Goal: Task Accomplishment & Management: Manage account settings

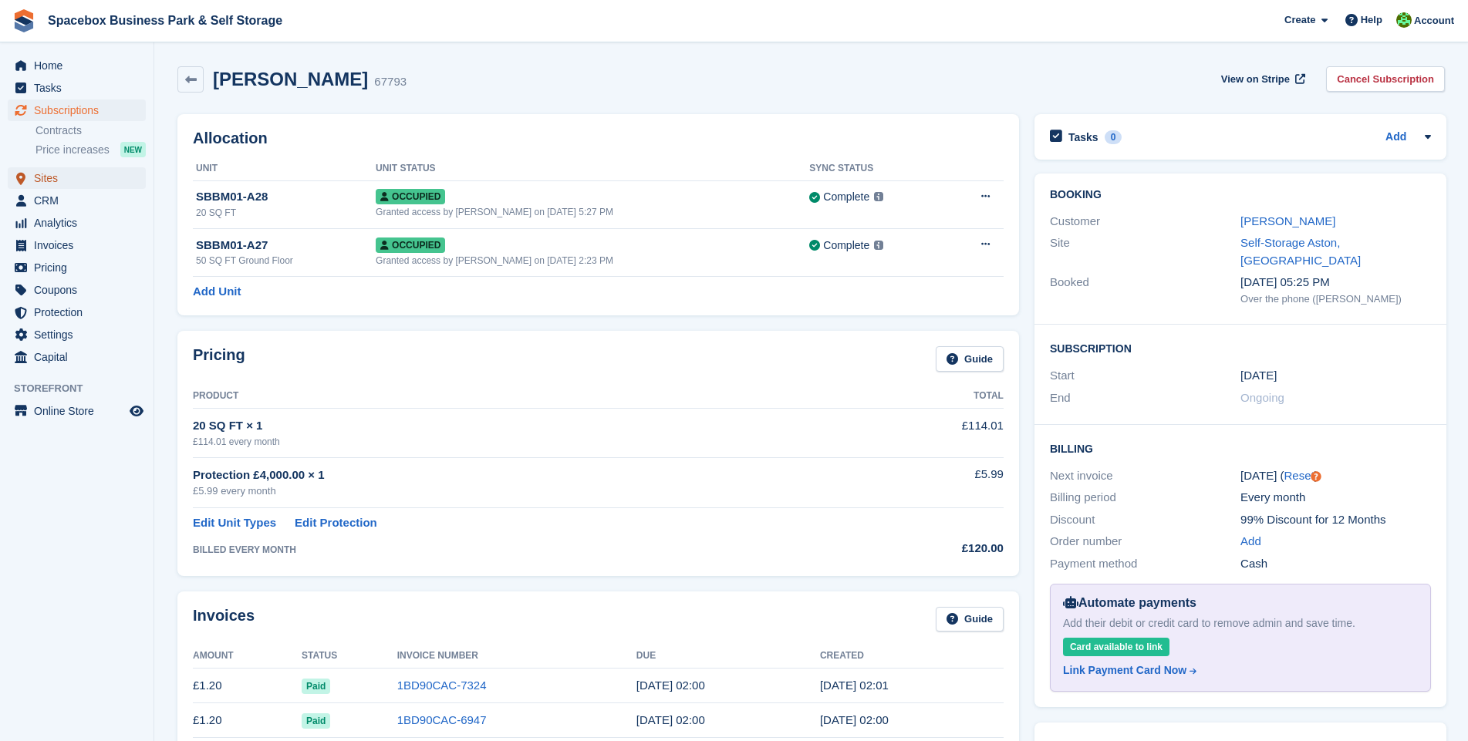
click at [51, 174] on span "Sites" at bounding box center [80, 178] width 93 height 22
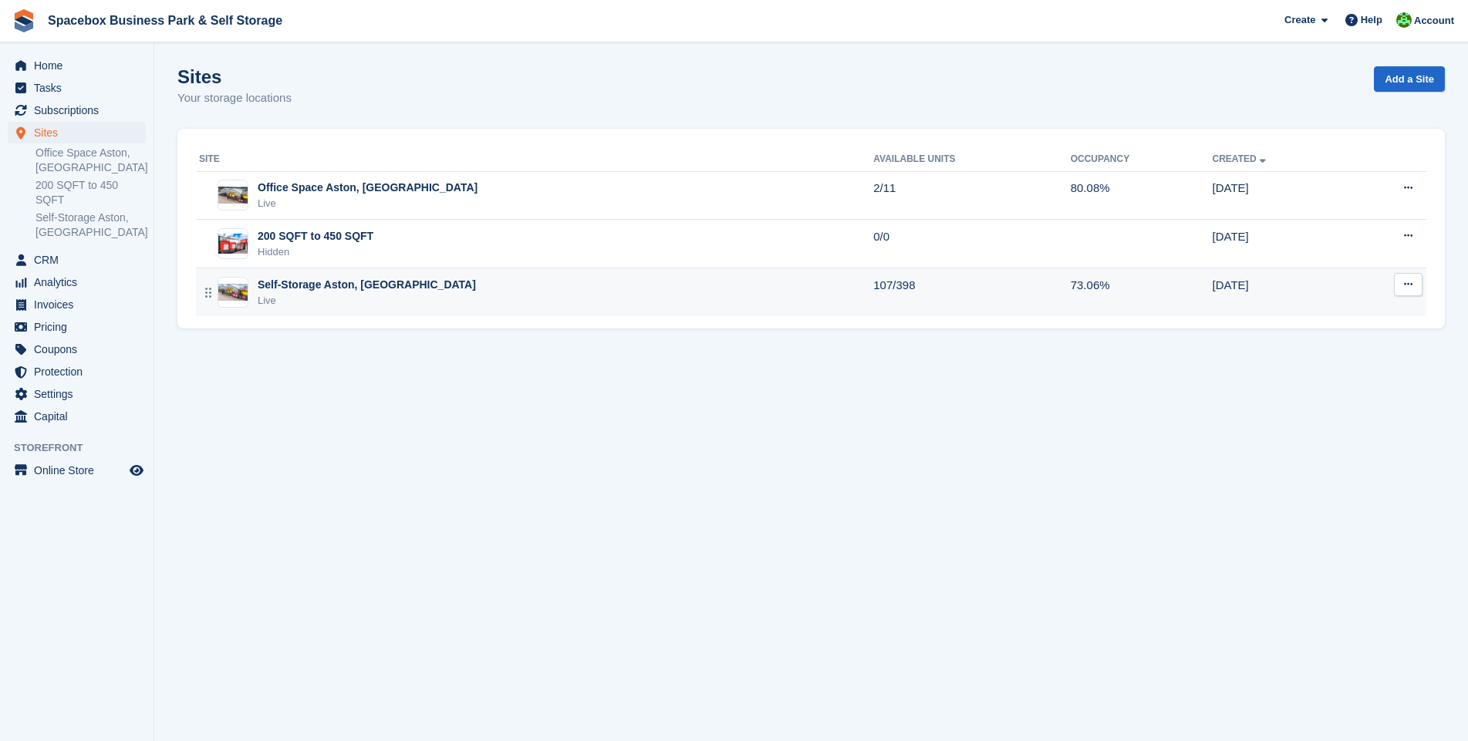
click at [299, 288] on div "Self-Storage Aston, [GEOGRAPHIC_DATA]" at bounding box center [367, 285] width 218 height 16
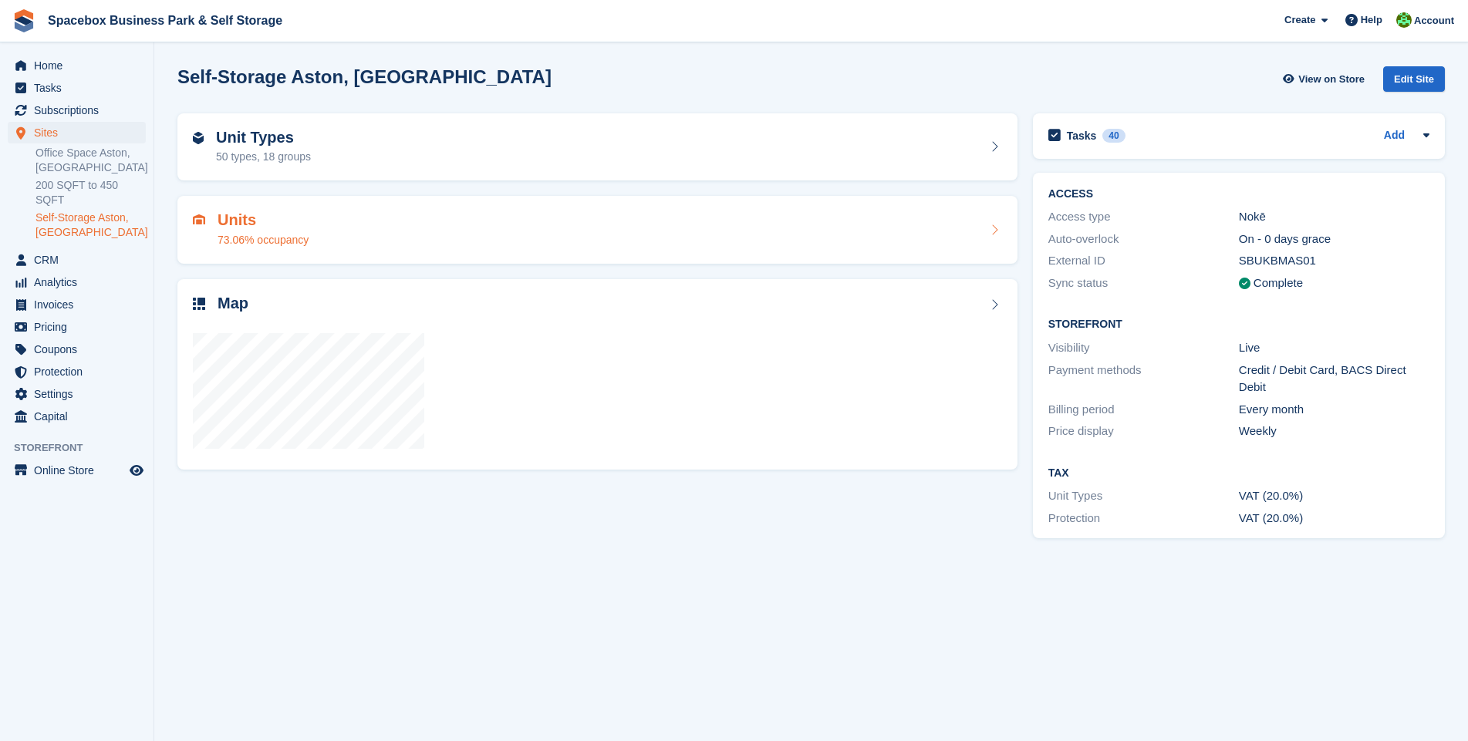
click at [248, 232] on div "73.06% occupancy" at bounding box center [262, 240] width 91 height 16
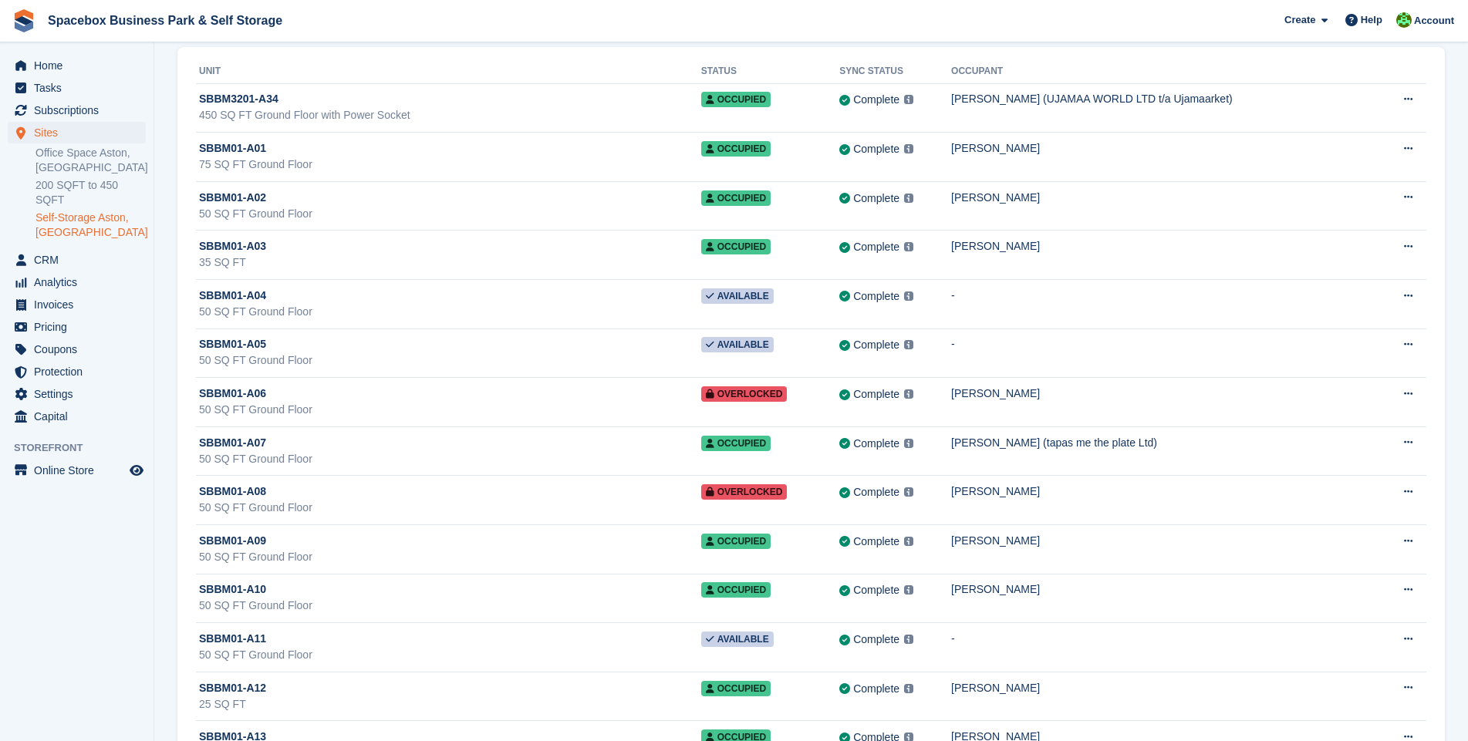
scroll to position [111, 0]
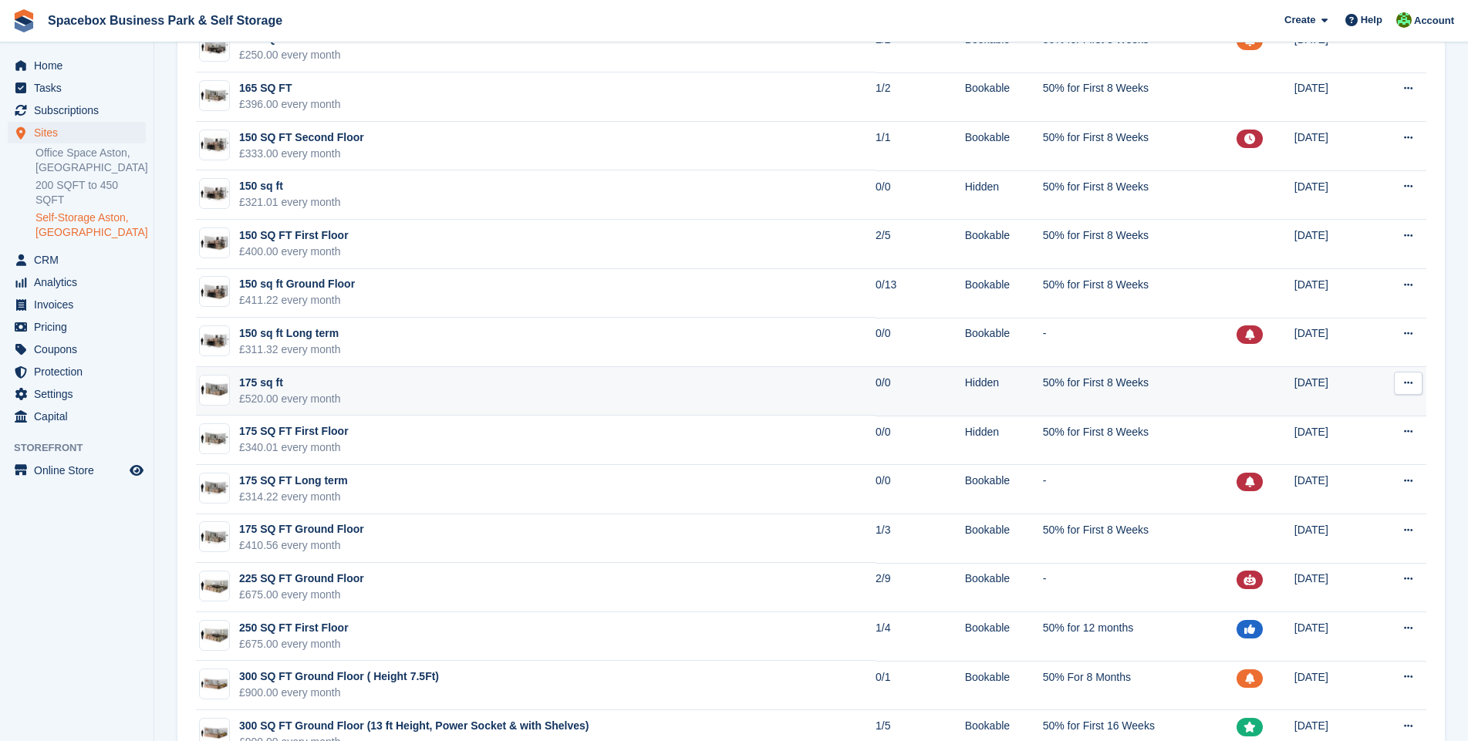
scroll to position [1667, 0]
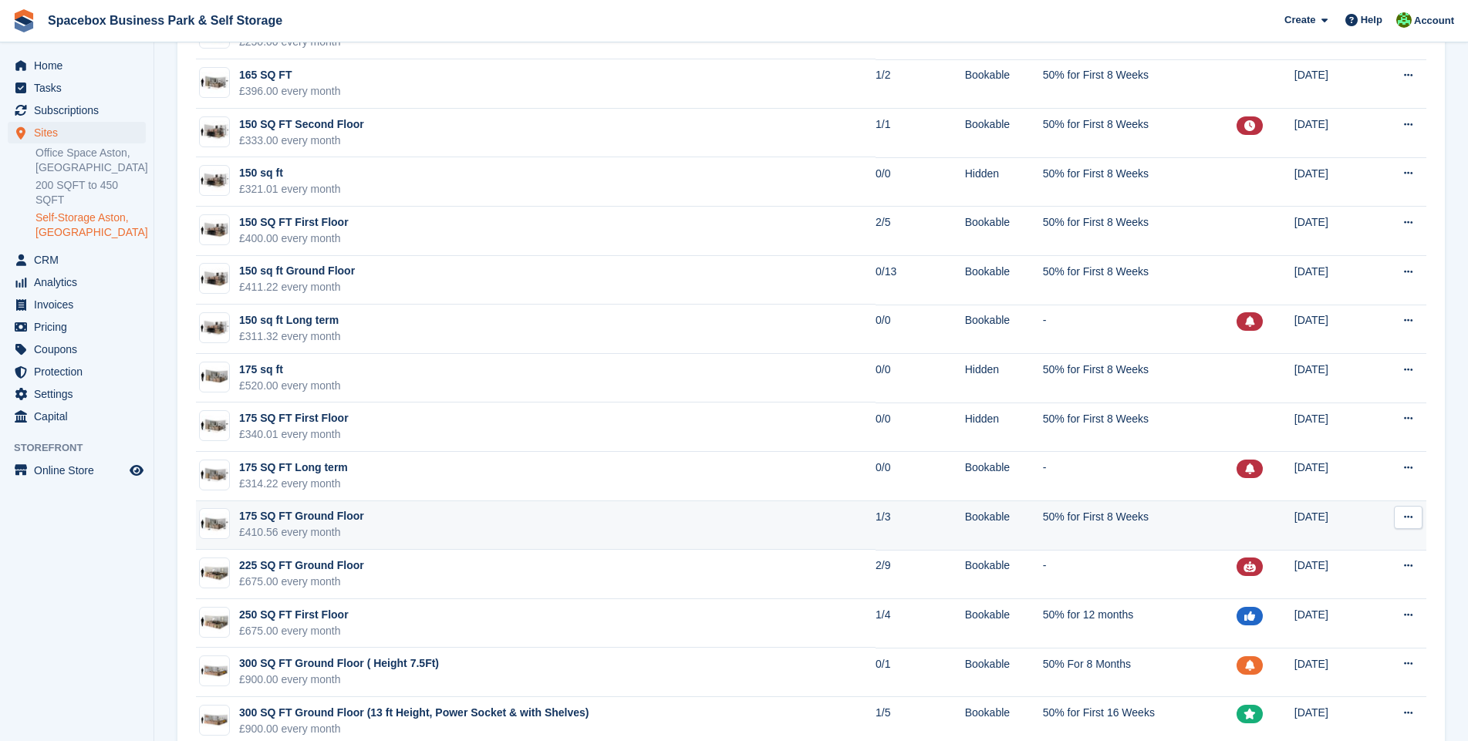
click at [391, 526] on td "175 SQ FT Ground Floor £410.56 every month" at bounding box center [535, 525] width 679 height 49
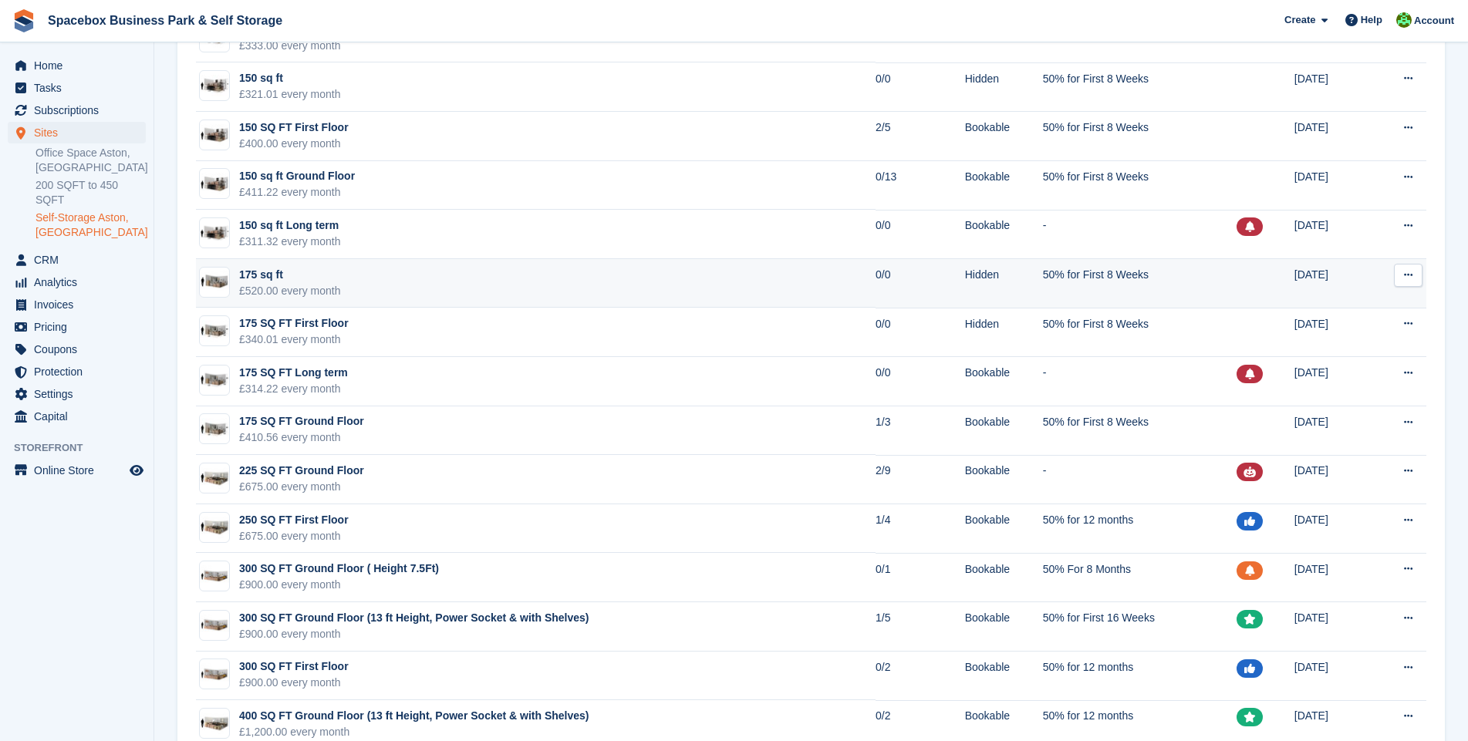
scroll to position [1789, 0]
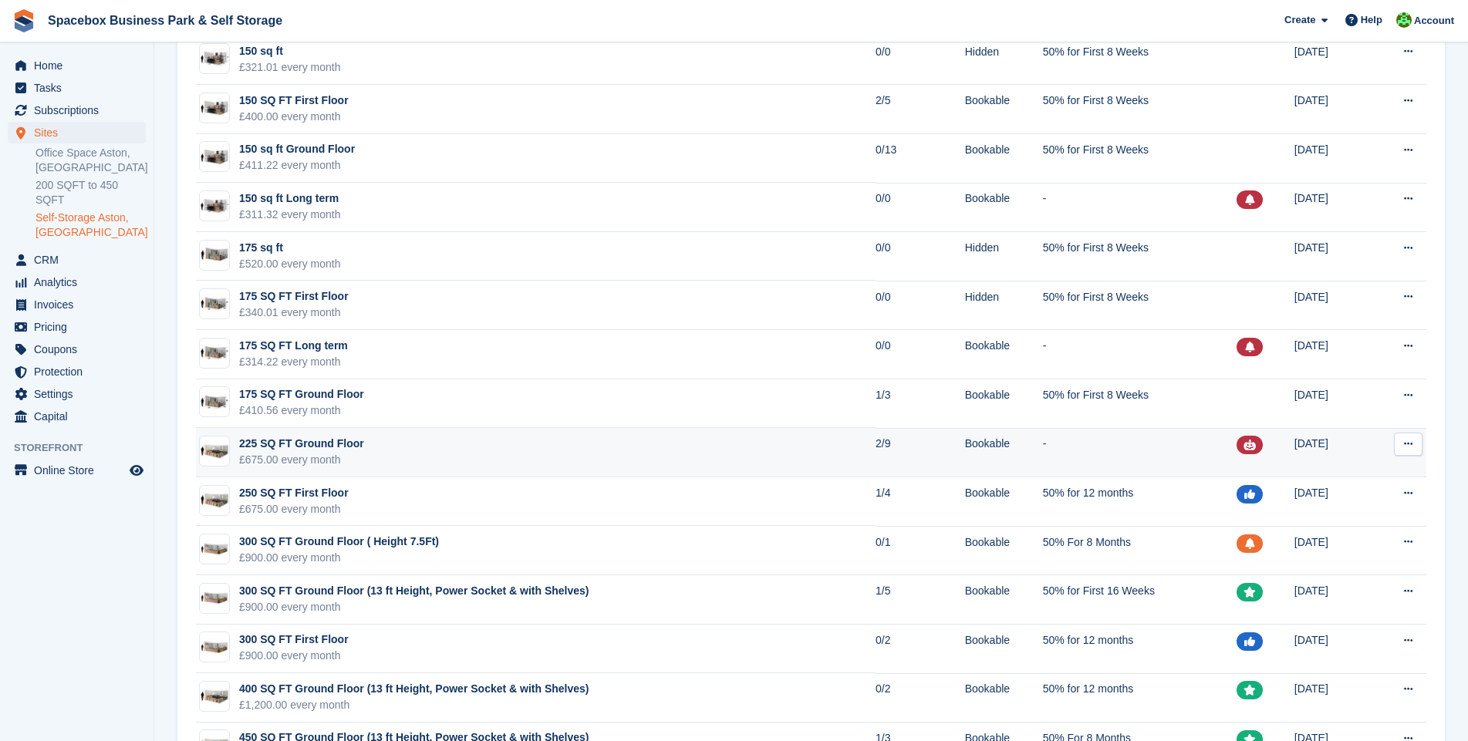
click at [428, 450] on td "225 SQ FT Ground Floor £675.00 every month" at bounding box center [535, 452] width 679 height 49
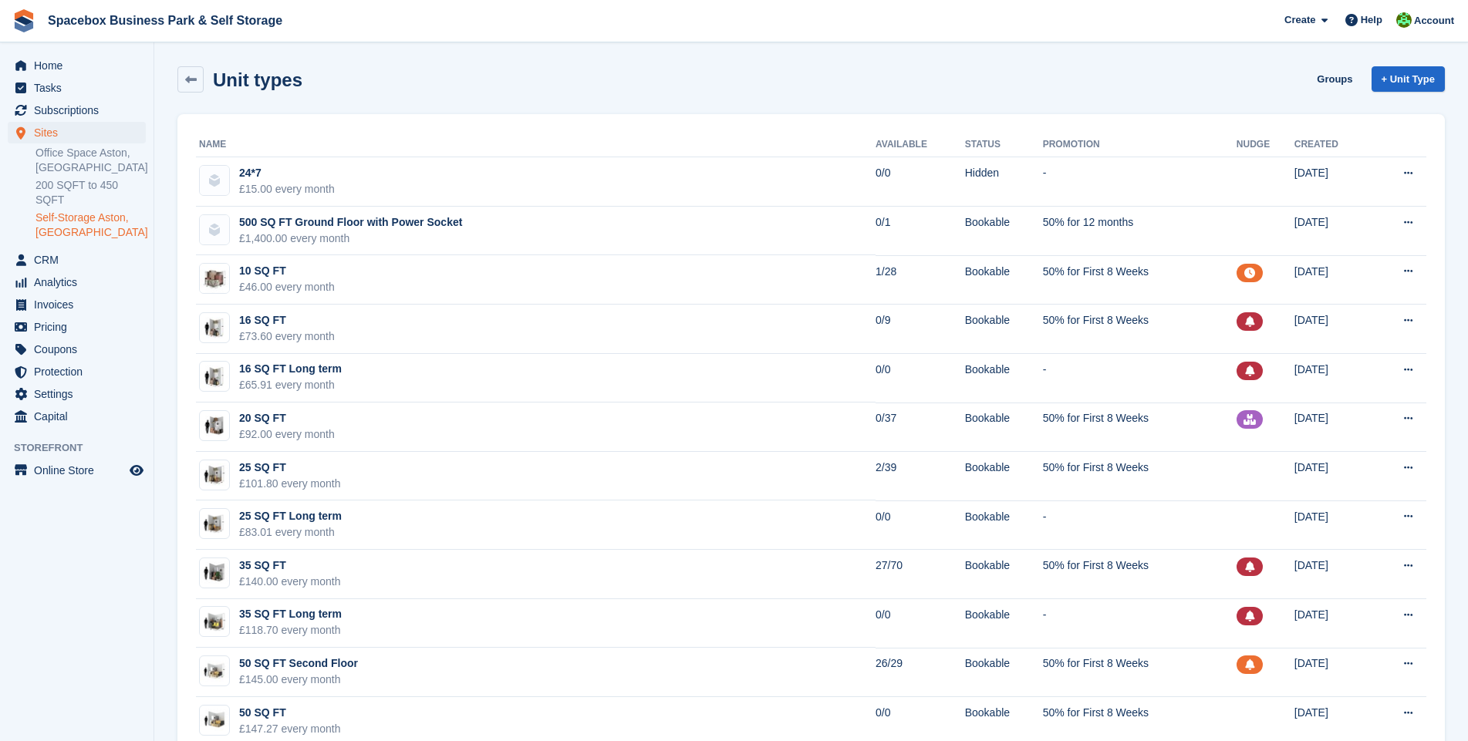
scroll to position [1789, 0]
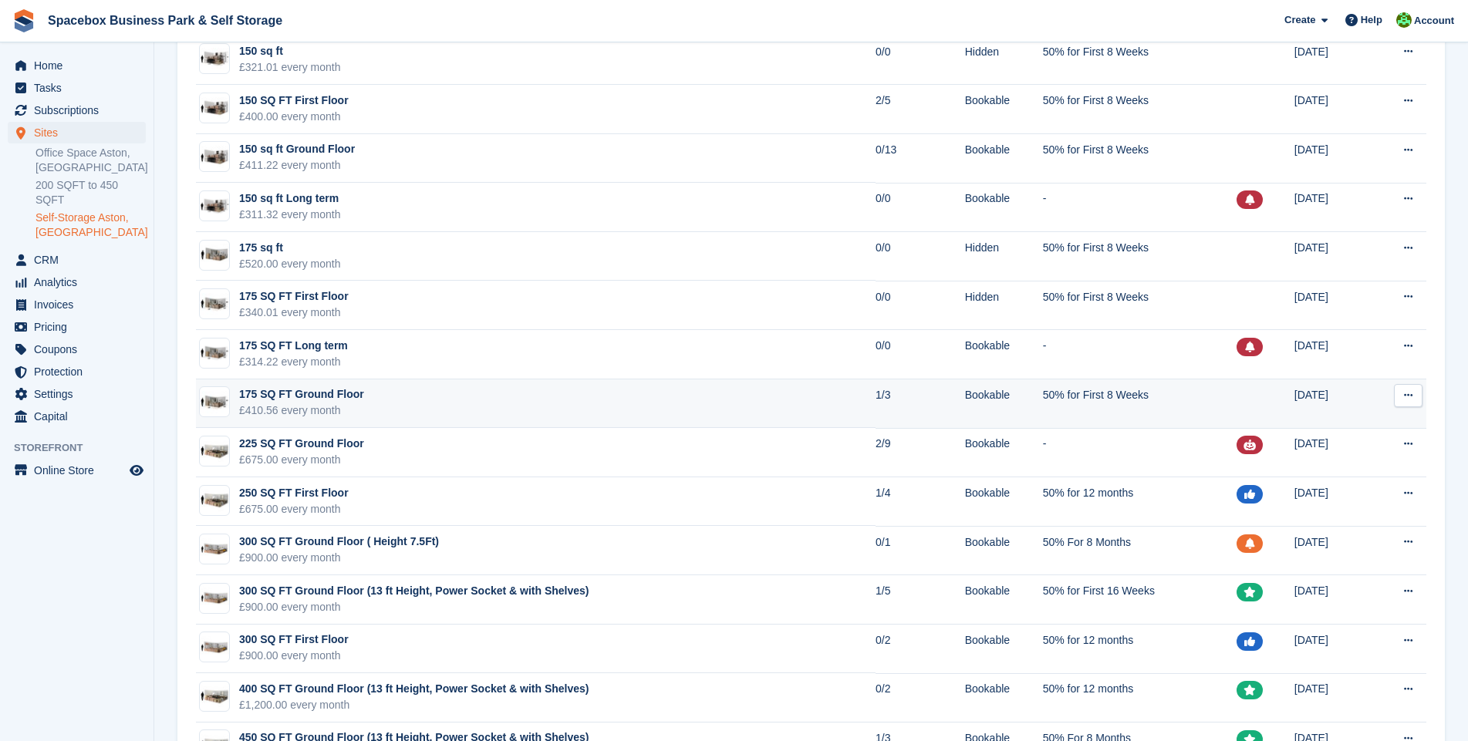
click at [522, 402] on td "175 SQ FT Ground Floor £410.56 every month" at bounding box center [535, 403] width 679 height 49
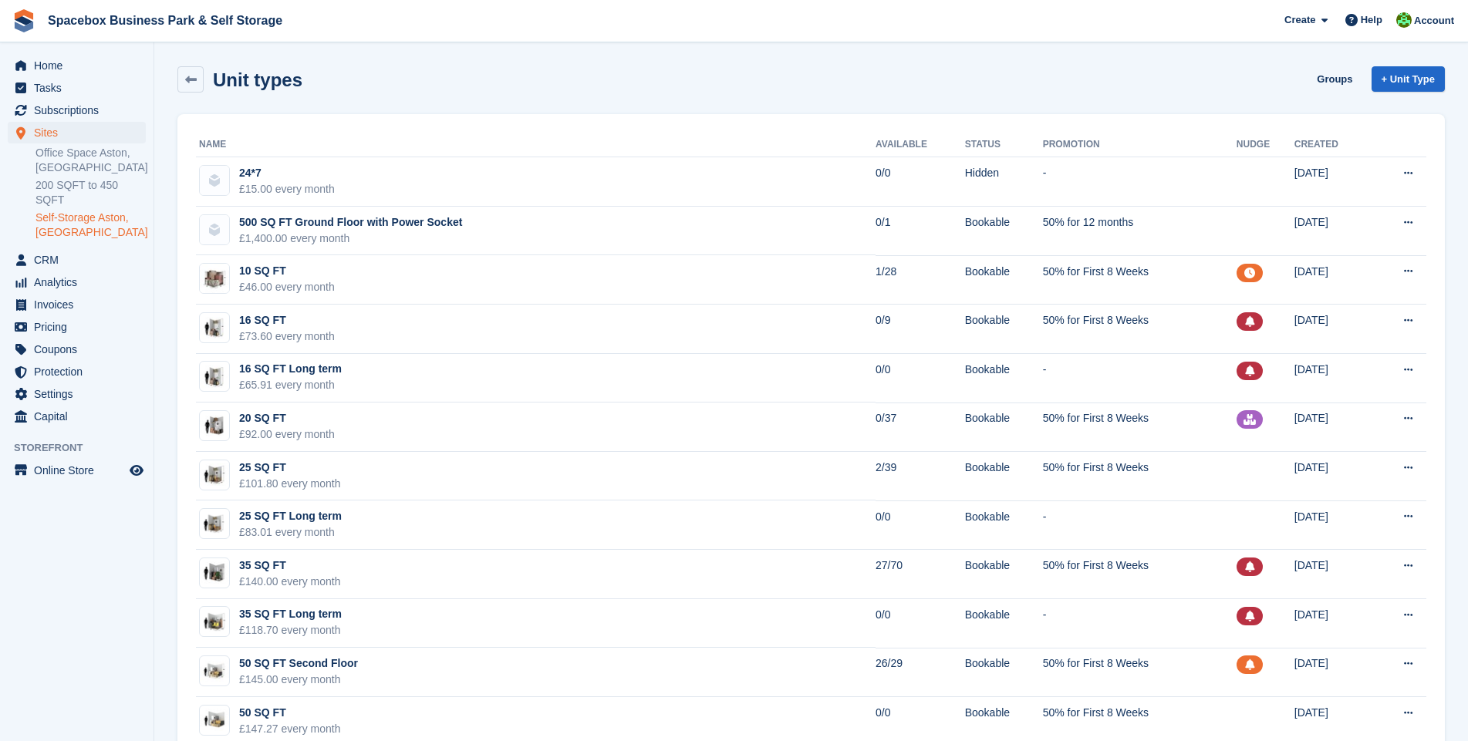
scroll to position [1789, 0]
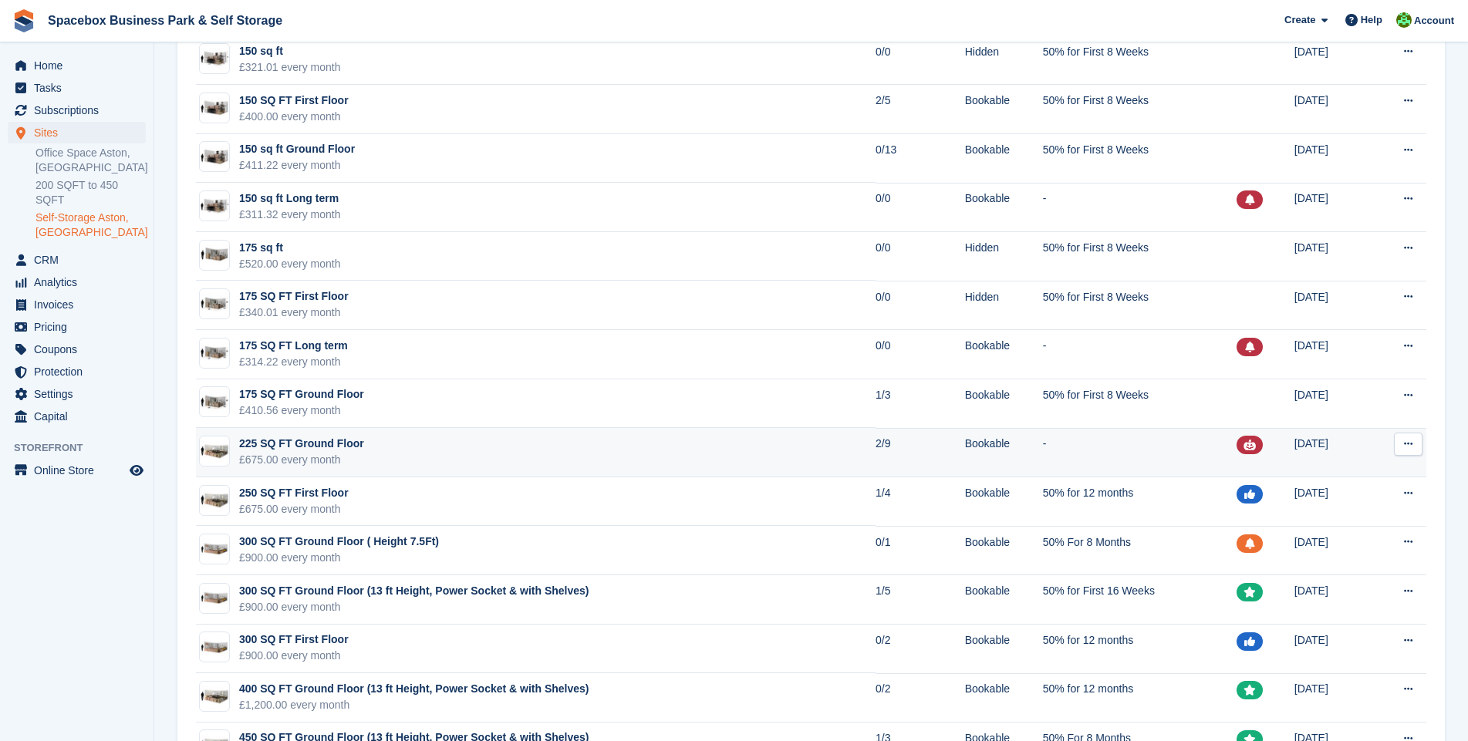
click at [470, 455] on td "225 SQ FT Ground Floor £675.00 every month" at bounding box center [535, 452] width 679 height 49
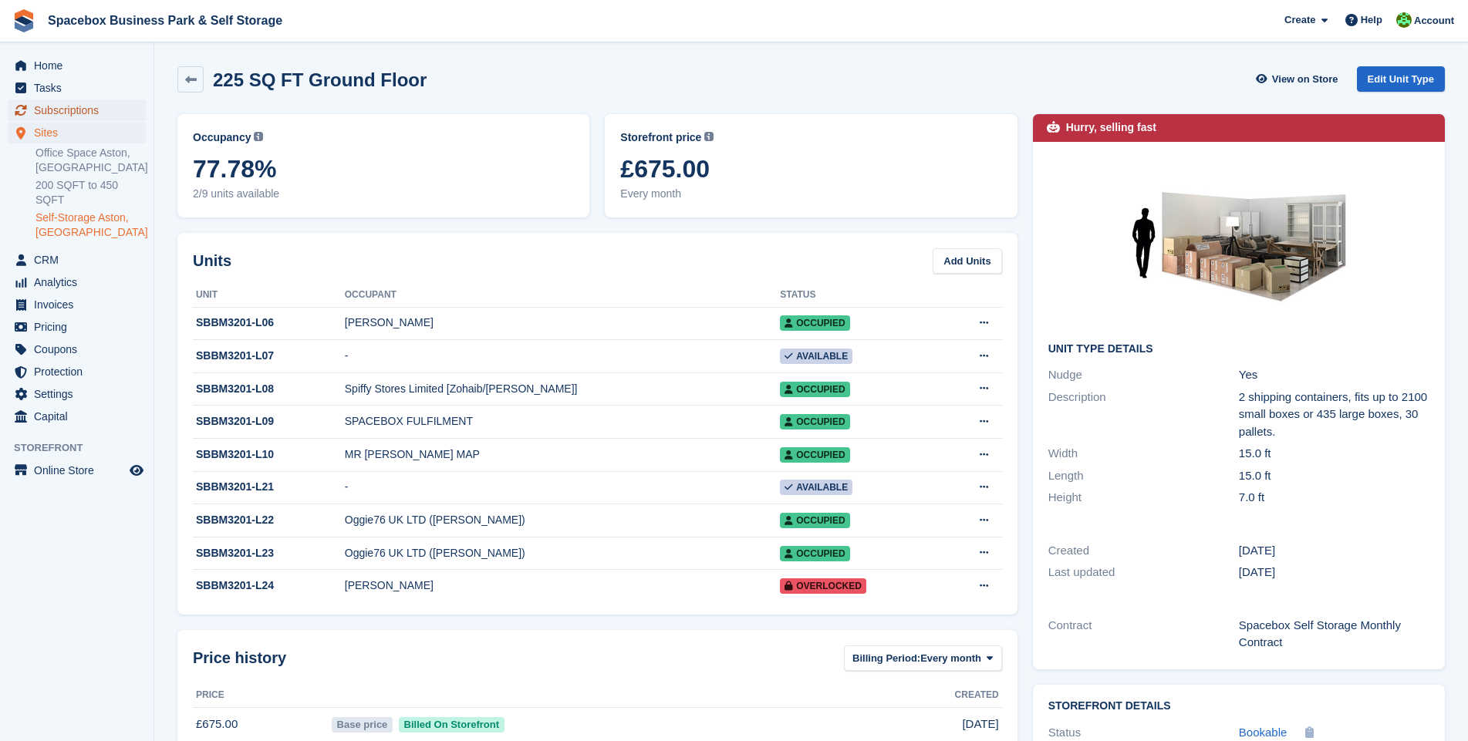
click at [63, 106] on span "Subscriptions" at bounding box center [80, 110] width 93 height 22
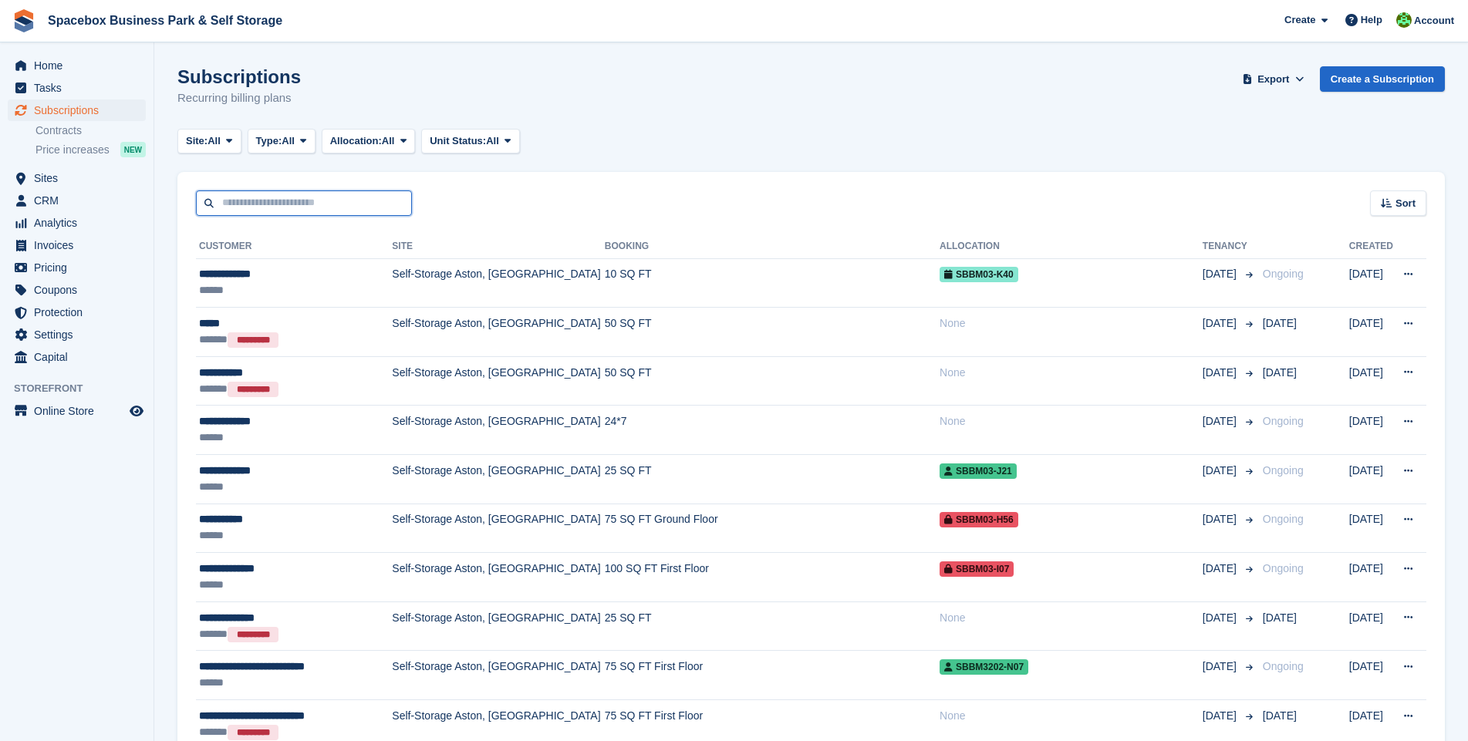
click at [238, 204] on input "text" at bounding box center [304, 202] width 216 height 25
type input "*****"
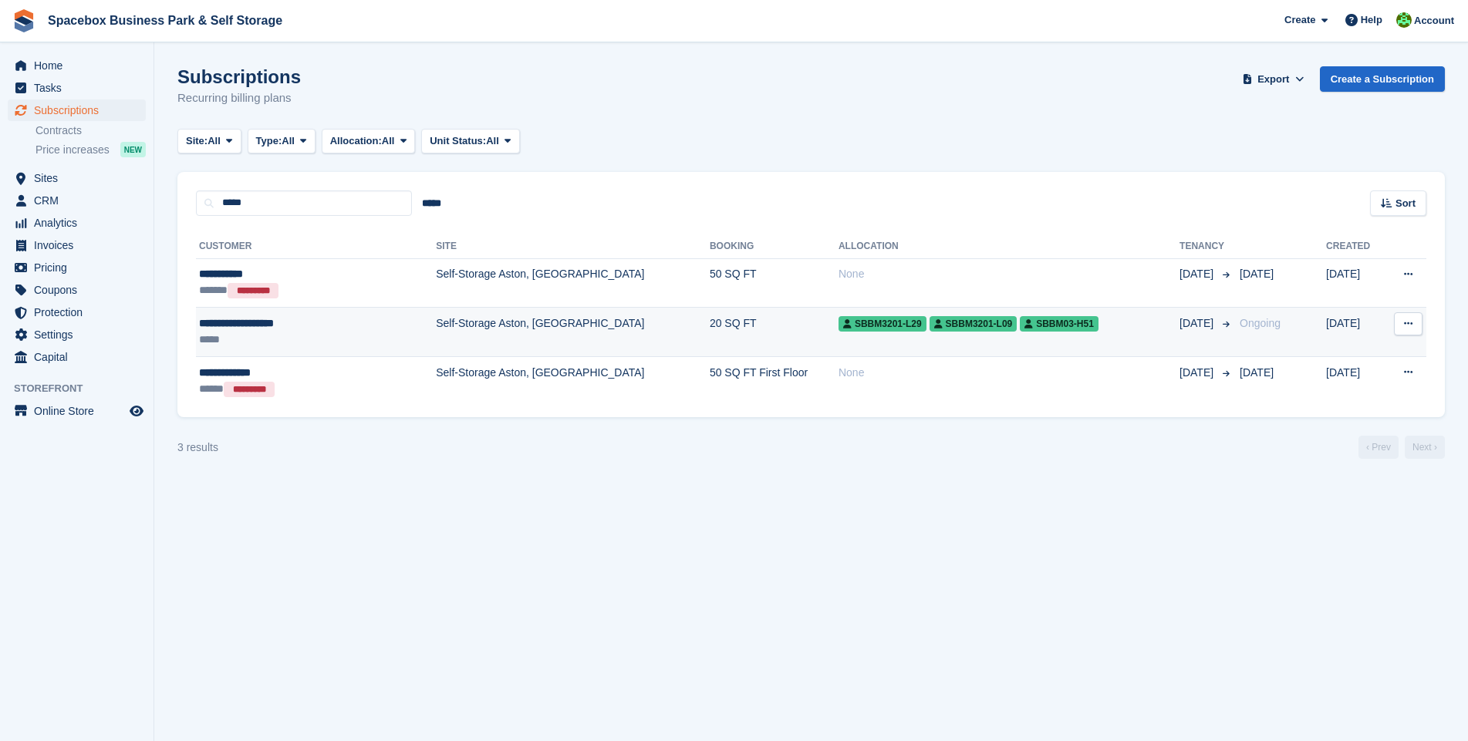
click at [436, 324] on td "Self-Storage Aston, [GEOGRAPHIC_DATA]" at bounding box center [573, 332] width 274 height 49
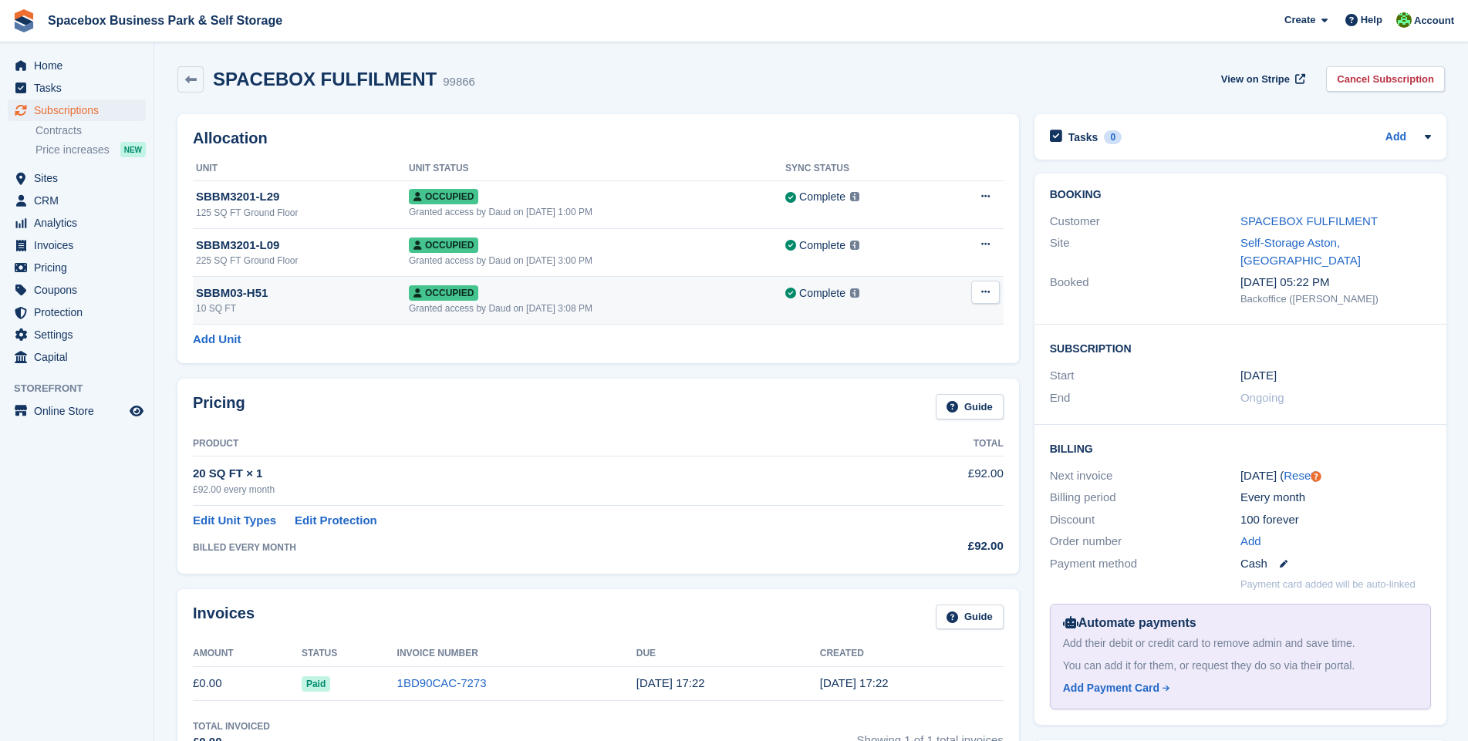
click at [982, 295] on icon at bounding box center [985, 292] width 8 height 10
click at [889, 374] on p "Deallocate" at bounding box center [925, 376] width 134 height 20
